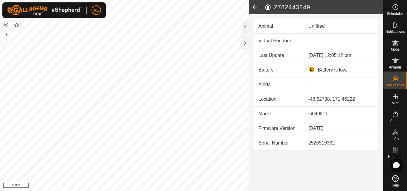
click at [255, 7] on icon at bounding box center [255, 7] width 12 height 14
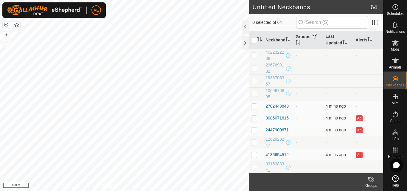
click at [276, 107] on div "2782443849" at bounding box center [276, 106] width 23 height 6
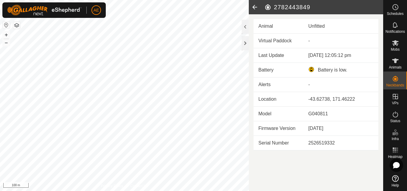
click at [253, 6] on icon at bounding box center [255, 7] width 12 height 14
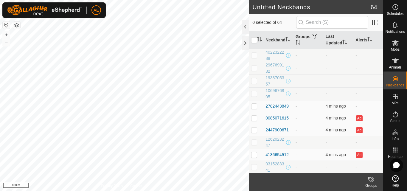
click at [275, 129] on div "2447900671" at bounding box center [276, 130] width 23 height 6
